Goal: Communication & Community: Answer question/provide support

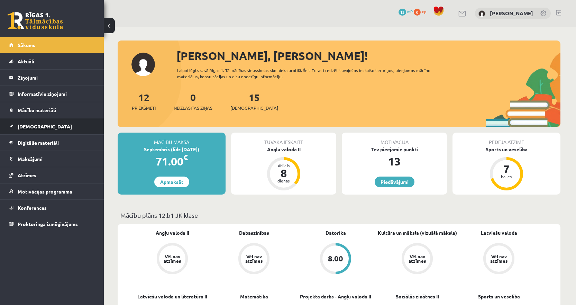
scroll to position [519, 0]
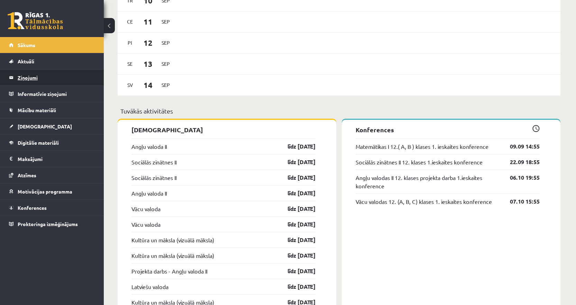
click at [40, 81] on legend "Ziņojumi 0" at bounding box center [56, 77] width 77 height 16
